Goal: Transaction & Acquisition: Purchase product/service

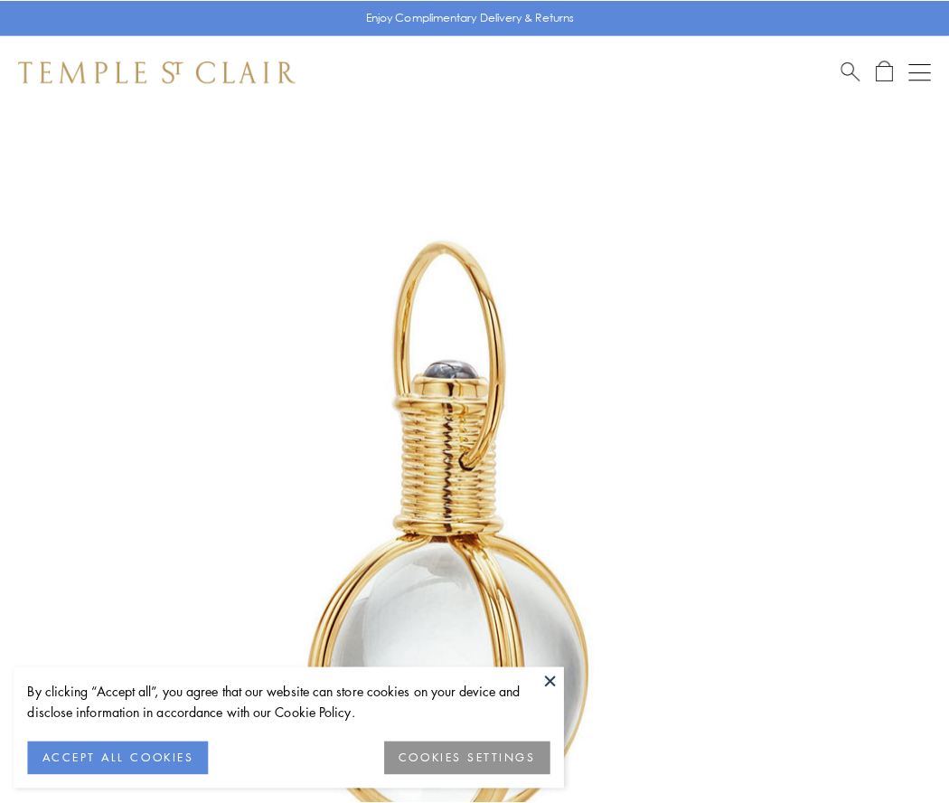
scroll to position [472, 0]
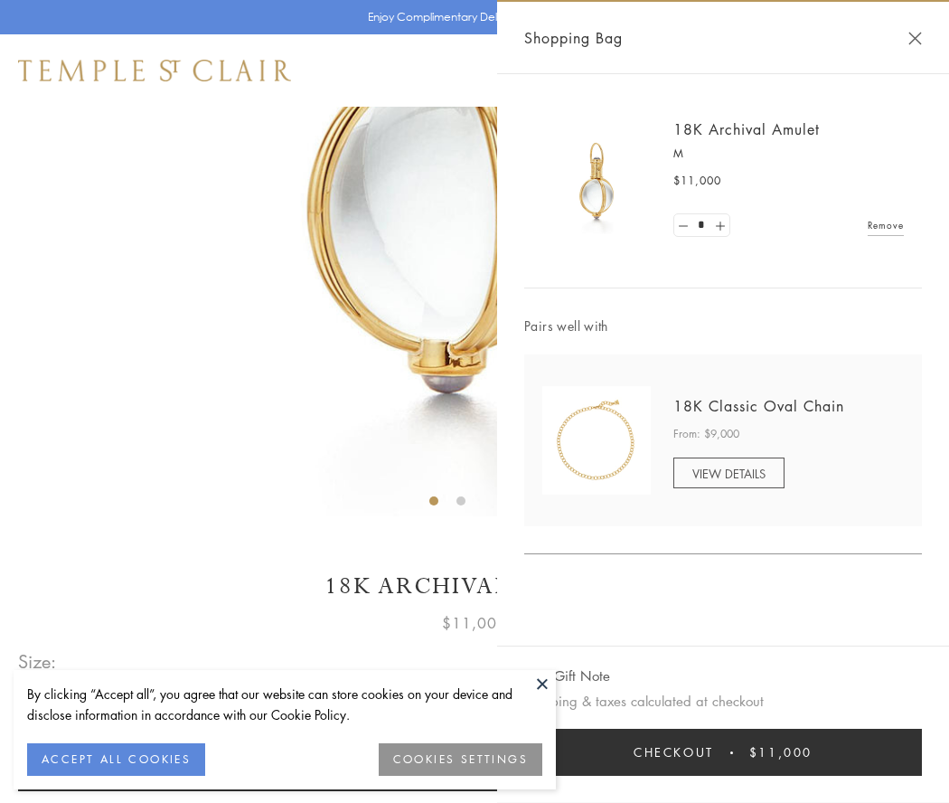
click at [723, 752] on button "Checkout $11,000" at bounding box center [723, 752] width 398 height 47
